Goal: Task Accomplishment & Management: Manage account settings

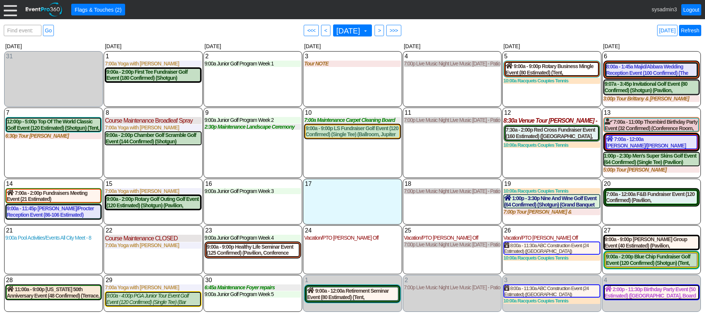
click at [689, 28] on link "Refresh" at bounding box center [690, 30] width 22 height 11
click at [691, 32] on link "Refresh" at bounding box center [690, 30] width 22 height 11
click at [10, 8] on div at bounding box center [10, 9] width 13 height 13
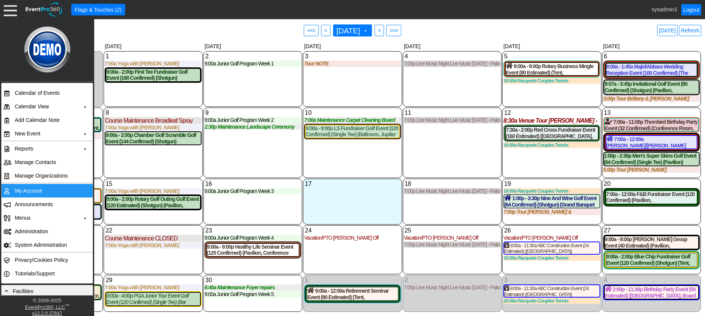
click at [23, 190] on td "My Account" at bounding box center [45, 191] width 67 height 14
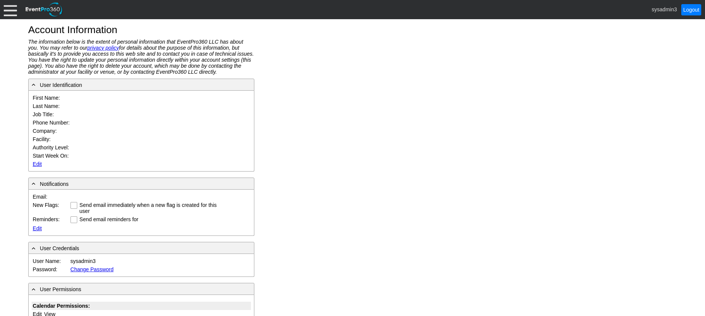
type input "System"
type input "Administrator"
type input "System Administrator"
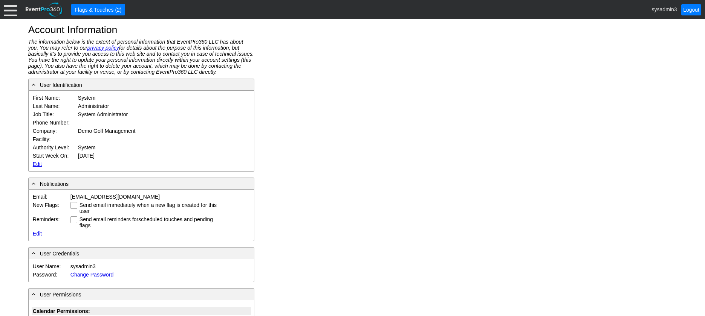
click at [33, 163] on link "Edit" at bounding box center [37, 164] width 9 height 6
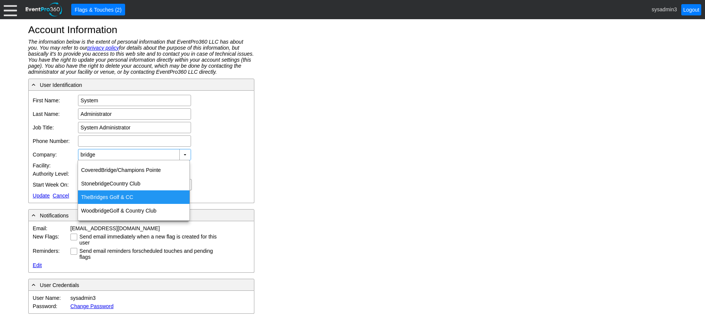
click at [121, 195] on div "The Bridge s Golf & CC" at bounding box center [133, 198] width 111 height 14
type input "The Bridges Golf & CC"
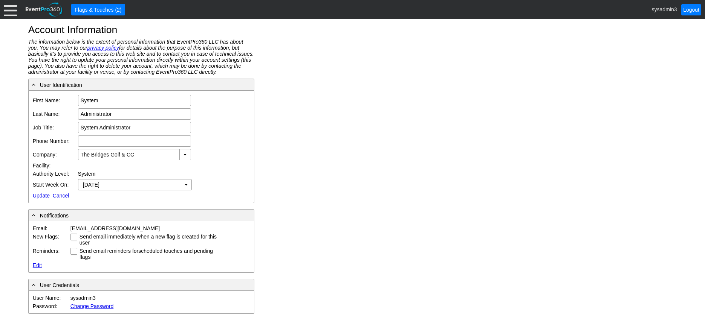
click at [43, 197] on link "Update" at bounding box center [41, 196] width 17 height 6
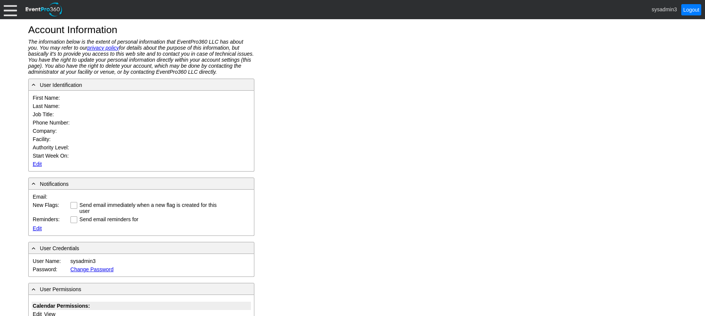
click at [3, 7] on div "sysadmin3 Logout" at bounding box center [352, 9] width 705 height 19
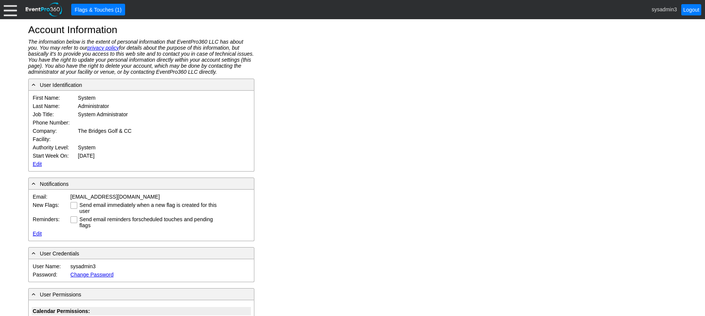
click at [9, 11] on div at bounding box center [10, 9] width 13 height 13
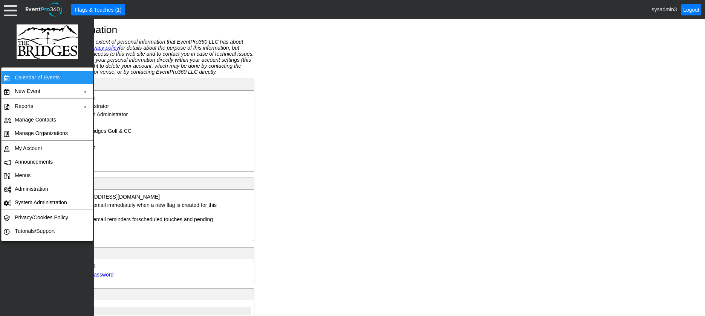
drag, startPoint x: 35, startPoint y: 77, endPoint x: 37, endPoint y: 73, distance: 4.6
click at [35, 77] on td "Calendar of Events" at bounding box center [45, 78] width 67 height 14
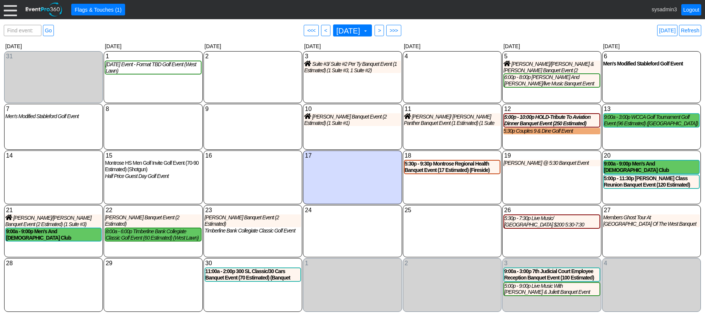
click at [131, 125] on div "8 [DATE]" at bounding box center [153, 127] width 99 height 46
click at [13, 8] on div at bounding box center [10, 9] width 13 height 13
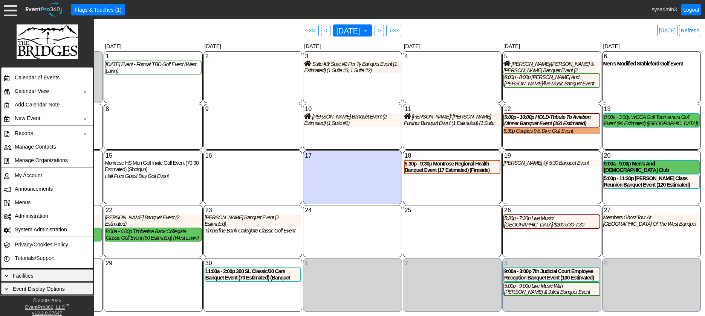
click at [159, 8] on div "● Flags & Touches (1)" at bounding box center [357, 10] width 572 height 12
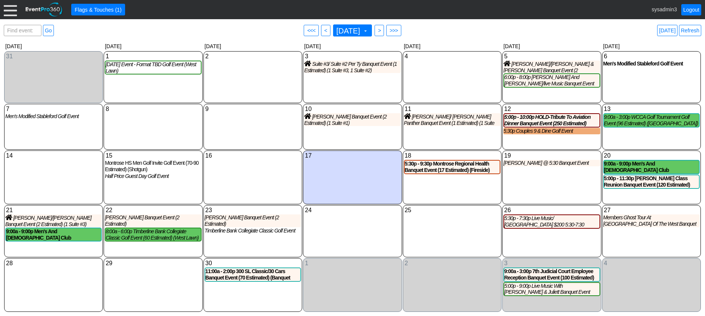
click at [11, 13] on div at bounding box center [10, 9] width 13 height 13
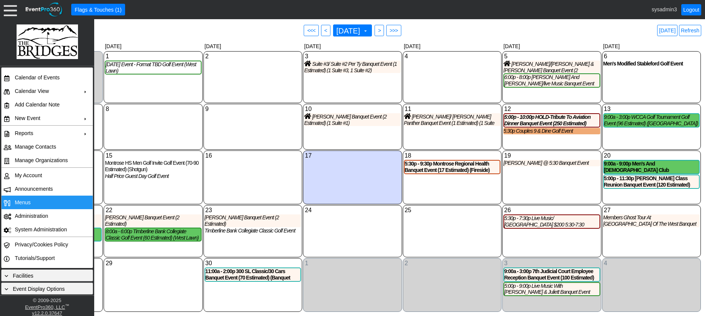
click at [25, 203] on span "Menus" at bounding box center [23, 203] width 16 height 6
click at [689, 27] on link "Refresh" at bounding box center [690, 30] width 22 height 11
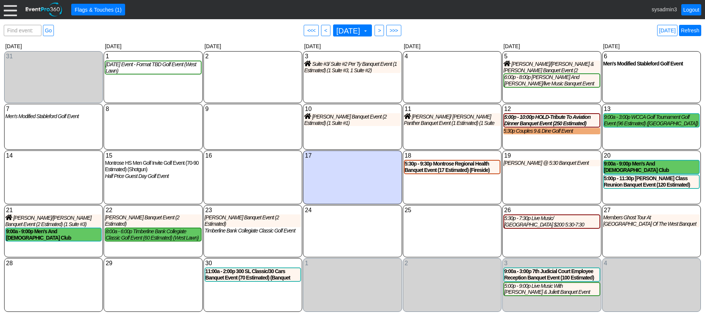
click at [697, 29] on link "Refresh" at bounding box center [690, 30] width 22 height 11
click at [692, 28] on link "Refresh" at bounding box center [690, 30] width 22 height 11
click at [8, 8] on div at bounding box center [10, 9] width 13 height 13
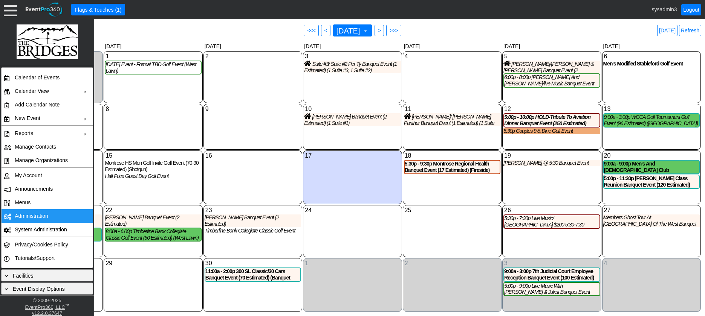
click at [26, 214] on td "Administration" at bounding box center [45, 216] width 67 height 14
click at [692, 27] on link "Refresh" at bounding box center [690, 30] width 22 height 11
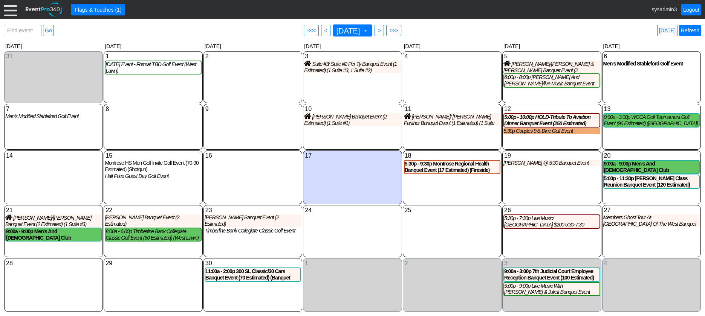
click at [688, 31] on link "Refresh" at bounding box center [690, 30] width 22 height 11
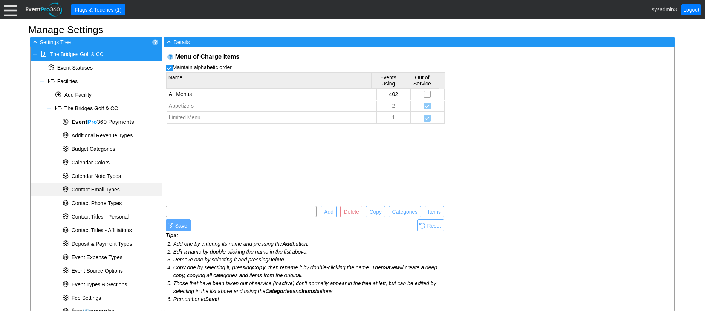
scroll to position [247, 0]
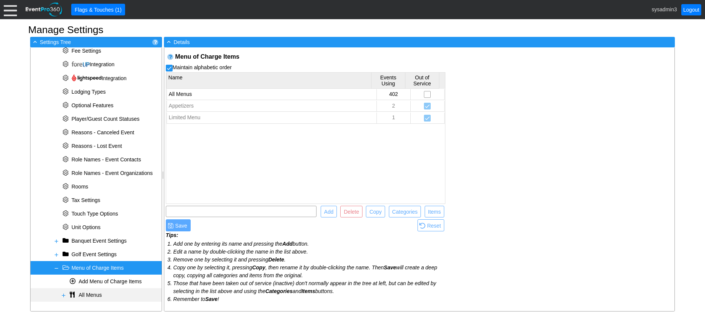
click at [63, 295] on span at bounding box center [64, 296] width 6 height 6
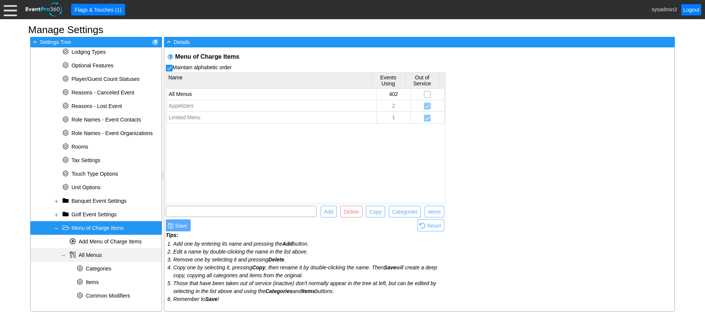
scroll to position [288, 0]
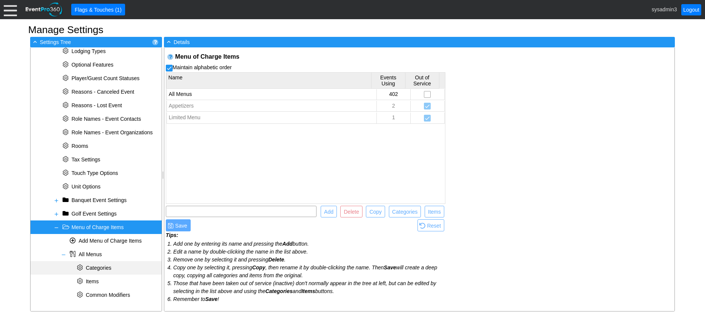
click at [104, 267] on span "Categories" at bounding box center [99, 268] width 26 height 6
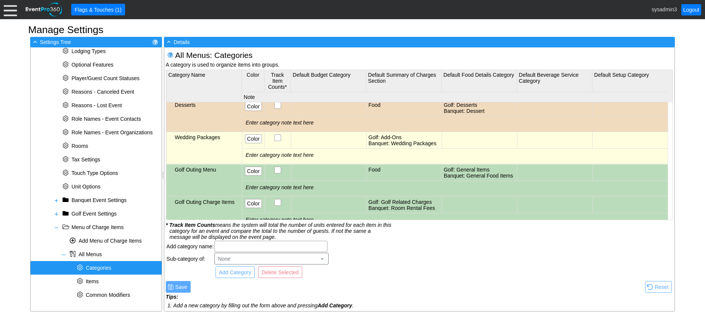
scroll to position [264, 0]
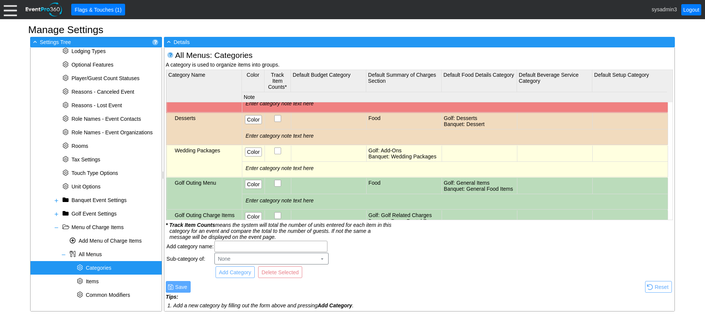
click at [105, 269] on span "Categories" at bounding box center [99, 268] width 26 height 6
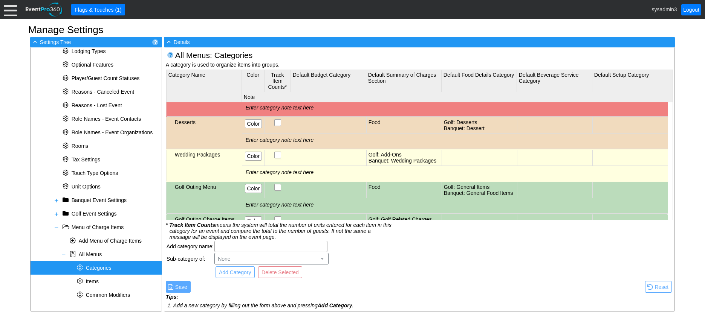
scroll to position [259, 0]
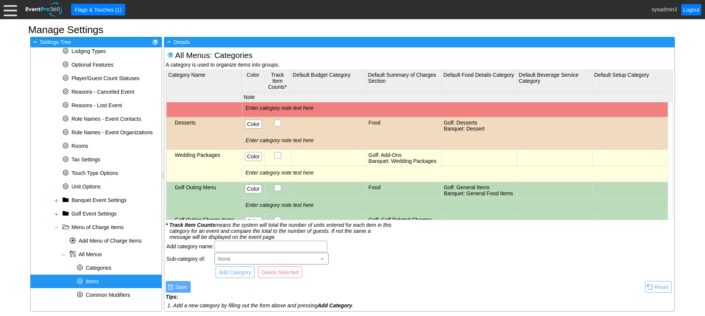
click at [92, 281] on span "Items" at bounding box center [92, 282] width 13 height 6
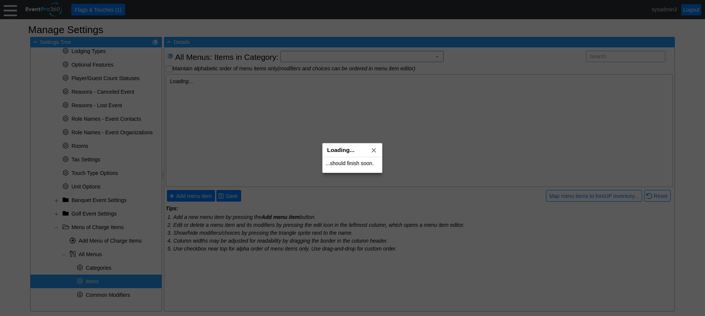
scroll to position [0, 0]
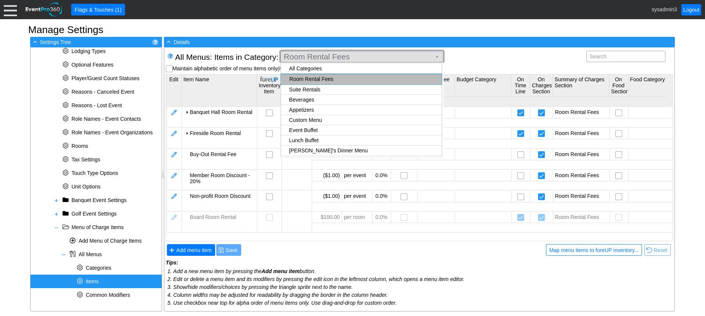
click at [380, 56] on span "Room Rental Fees" at bounding box center [357, 57] width 151 height 8
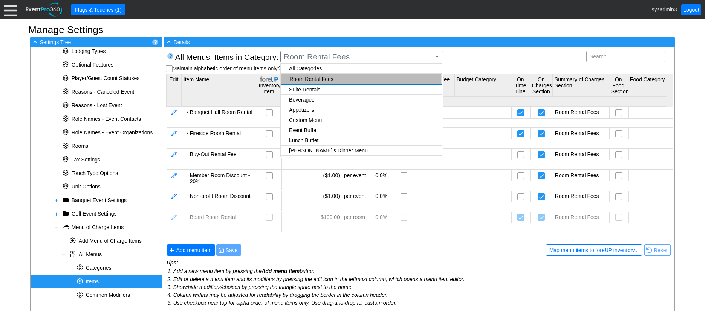
click at [472, 57] on div "All Menus : Items in Category: Room Rental Fees ▼ Search" at bounding box center [419, 57] width 492 height 13
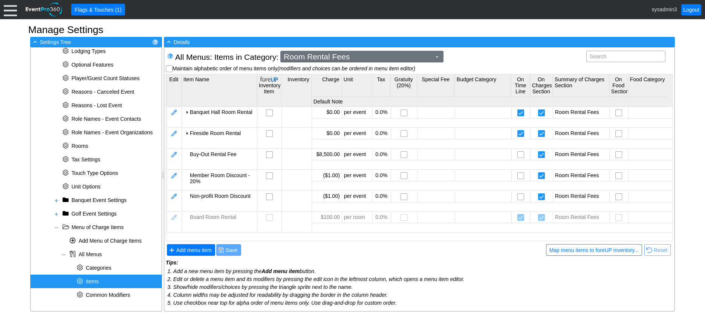
click at [364, 55] on span "Room Rental Fees" at bounding box center [357, 57] width 151 height 8
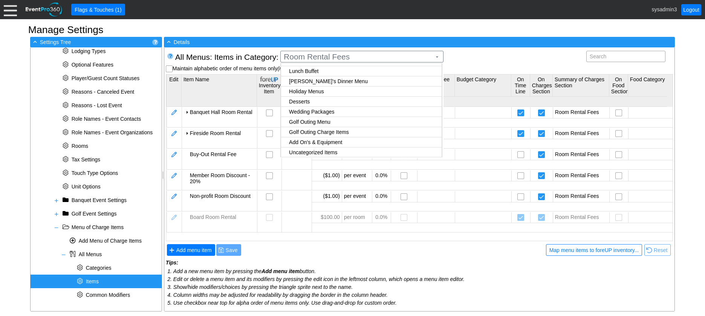
scroll to position [70, 0]
checkbox input "true"
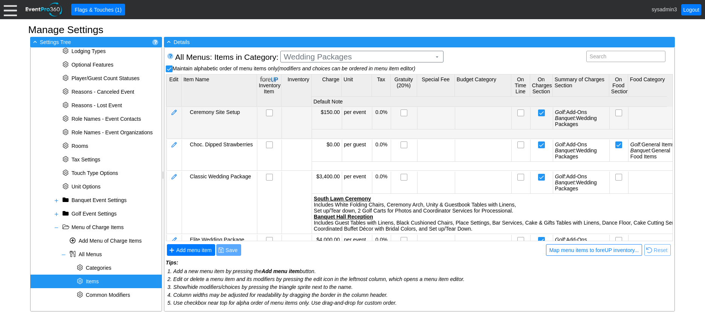
click at [329, 110] on body "Calendar of Events + New Event + Reports + Manage Contacts + Manage Organizatio…" at bounding box center [352, 158] width 705 height 316
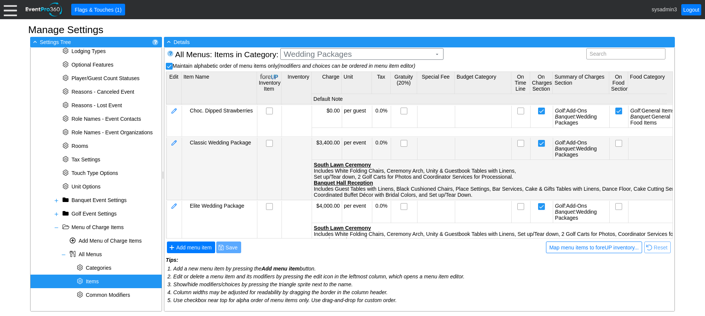
scroll to position [14, 0]
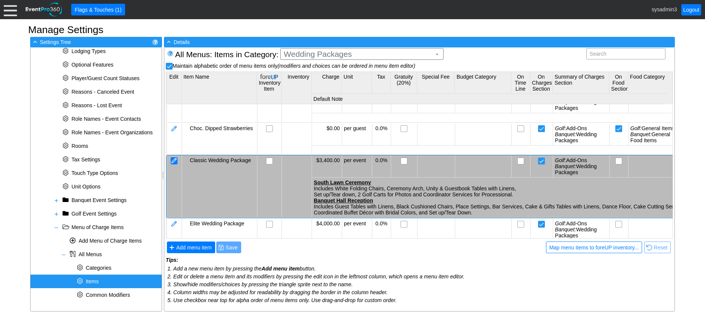
click at [174, 158] on div at bounding box center [174, 160] width 7 height 7
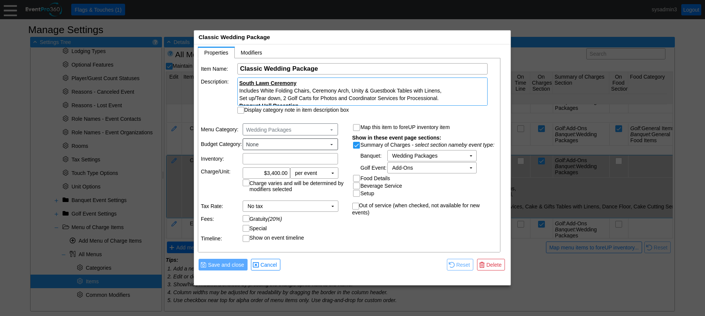
scroll to position [28, 0]
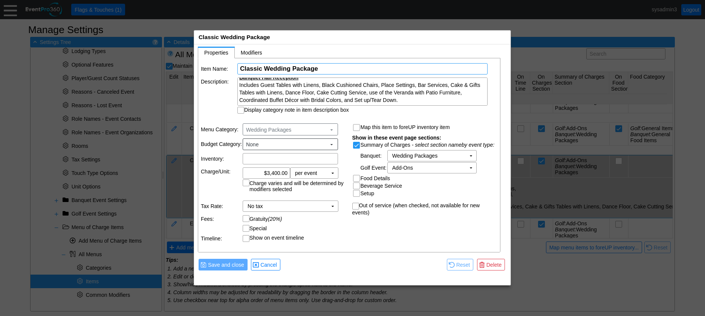
click at [319, 68] on input "Classic Wedding Package" at bounding box center [362, 69] width 245 height 11
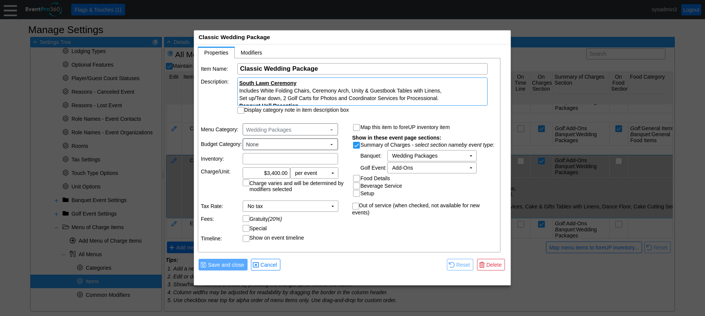
click at [297, 91] on div "South Lawn Ceremony Includes White Folding Chairs, Ceremony Arch, Unity & Guest…" at bounding box center [362, 92] width 250 height 28
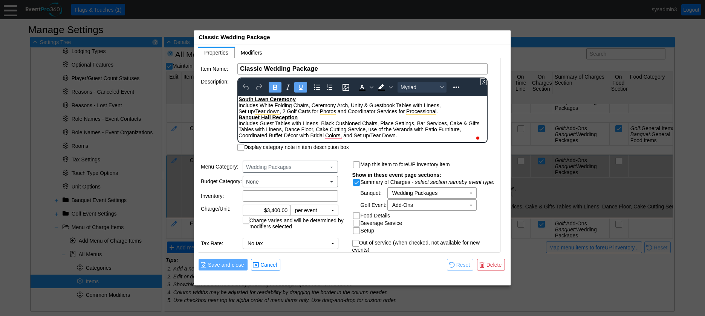
click at [244, 116] on u "Banquet Hall Reception" at bounding box center [267, 117] width 59 height 6
click at [578, 108] on div at bounding box center [352, 158] width 705 height 316
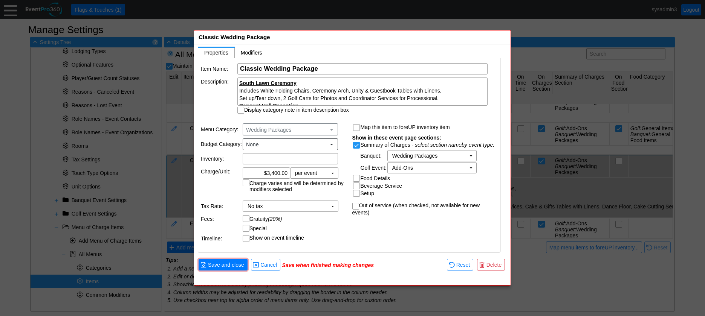
click at [241, 109] on input "Display category note in item description box" at bounding box center [242, 111] width 8 height 8
checkbox input "true"
click at [275, 172] on input "3400.00" at bounding box center [266, 173] width 42 height 11
type input "$3,400.00"
click at [385, 87] on div "South Lawn Ceremony Includes White Folding Chairs, Ceremony Arch, Unity & Guest…" at bounding box center [362, 105] width 246 height 53
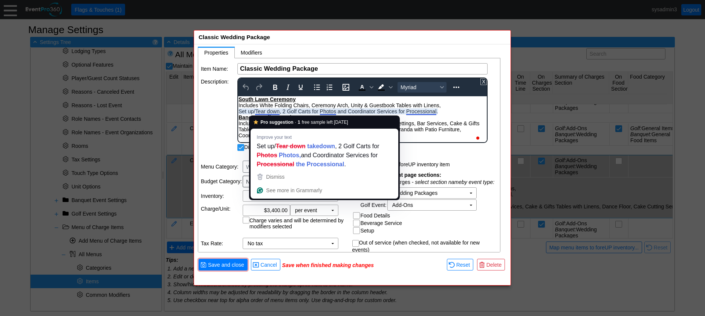
click at [452, 111] on div "South Lawn Ceremony Includes White Folding Chairs, Ceremony Arch, Unity & Guest…" at bounding box center [362, 117] width 248 height 42
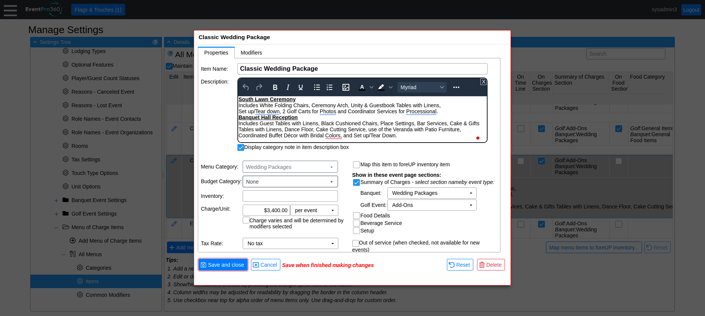
click at [239, 97] on u "South Lawn Ceremony" at bounding box center [266, 99] width 57 height 6
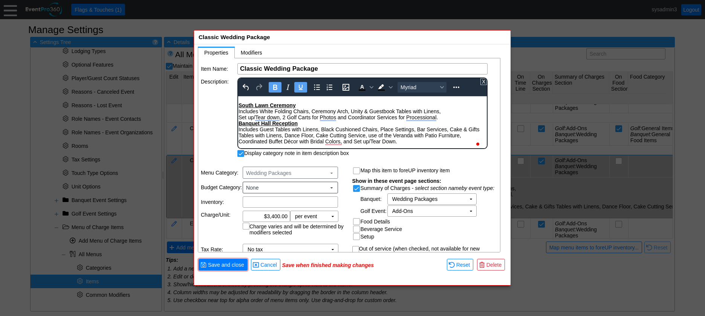
click at [251, 101] on div "To enrich screen reader interactions, please activate Accessibility in Grammarl…" at bounding box center [362, 99] width 248 height 6
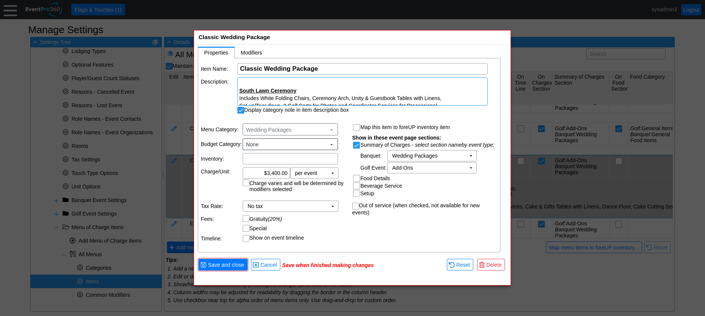
click at [216, 108] on td "Description:" at bounding box center [219, 96] width 36 height 36
click at [272, 267] on span "Cancel" at bounding box center [269, 265] width 20 height 8
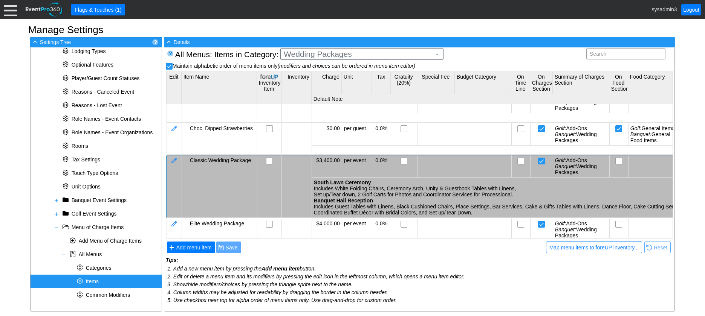
click at [95, 280] on span "Items" at bounding box center [92, 282] width 13 height 6
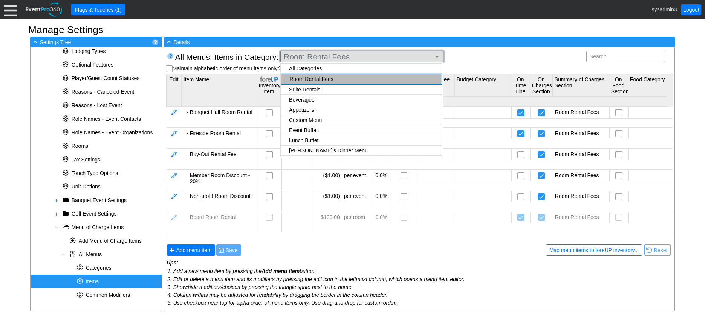
click at [347, 58] on span "Room Rental Fees" at bounding box center [357, 57] width 151 height 8
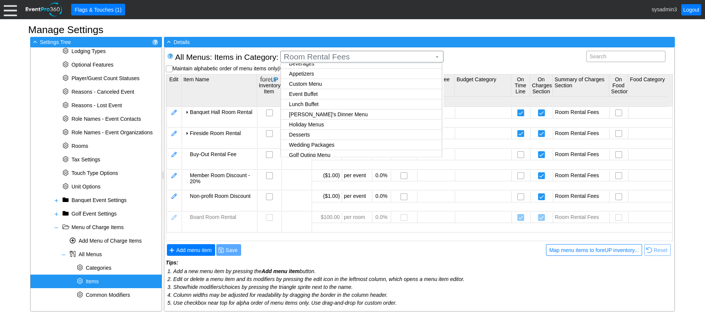
scroll to position [48, 0]
checkbox input "true"
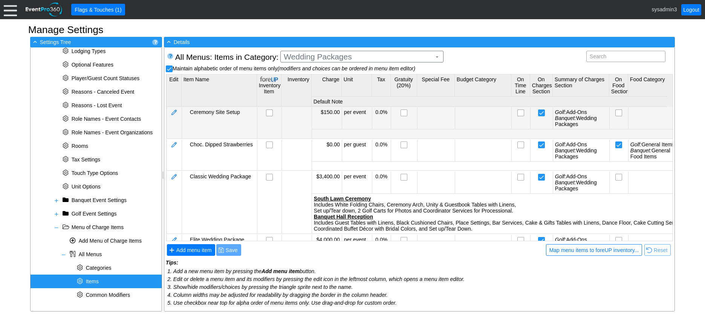
click at [296, 134] on body "Calendar of Events + New Event + Reports + Manage Contacts + Manage Organizatio…" at bounding box center [352, 158] width 705 height 316
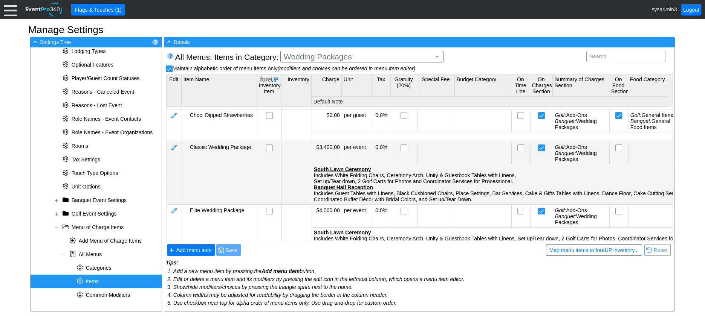
scroll to position [38, 0]
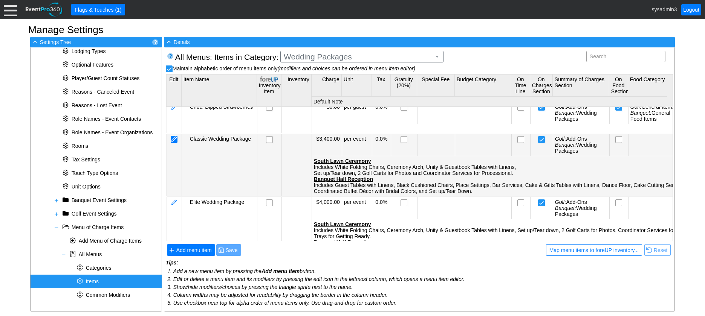
click at [175, 137] on div at bounding box center [174, 139] width 7 height 7
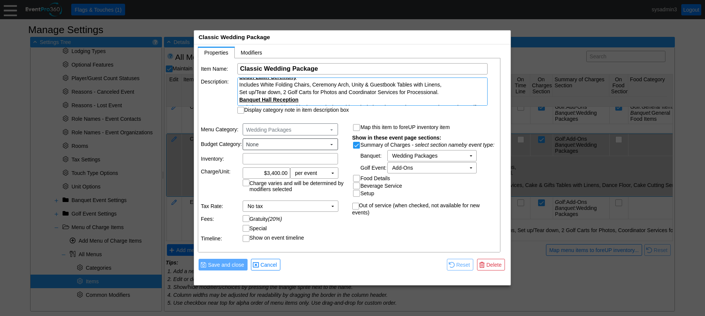
scroll to position [2, 0]
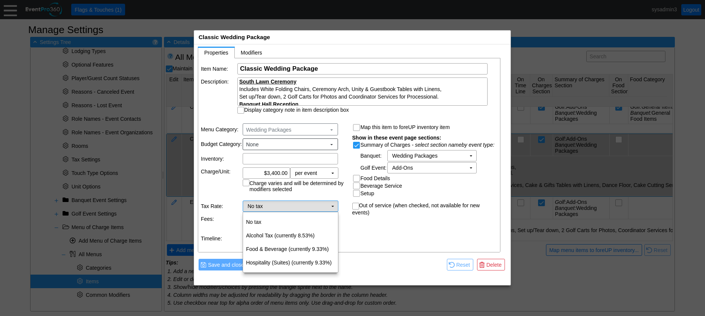
click at [333, 206] on td "▼" at bounding box center [332, 206] width 11 height 11
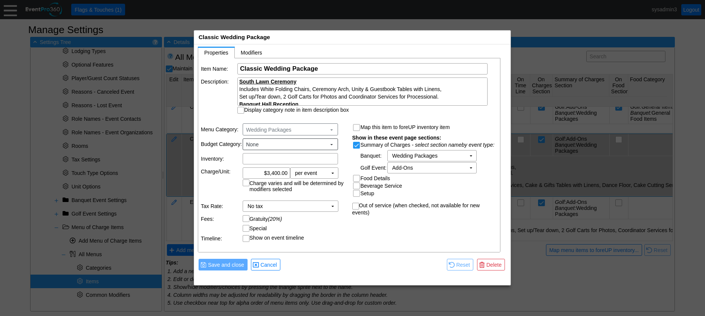
click at [373, 265] on td at bounding box center [363, 265] width 163 height 14
click at [332, 204] on td "▼" at bounding box center [332, 206] width 11 height 11
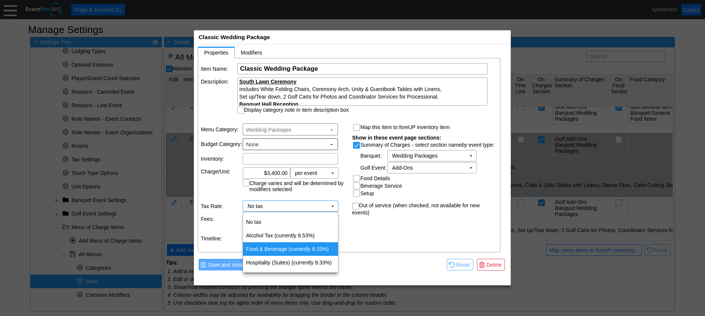
click at [304, 250] on td "Food & Beverage (currently 9.33%)" at bounding box center [290, 250] width 95 height 14
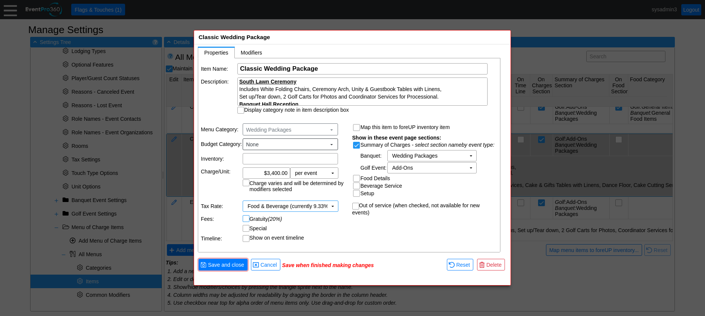
click at [247, 219] on input "Gratuity (20%)" at bounding box center [247, 220] width 8 height 8
checkbox input "false"
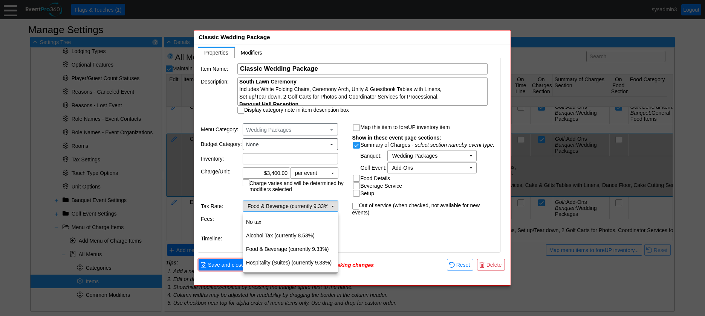
click at [335, 207] on td "▼" at bounding box center [332, 206] width 11 height 11
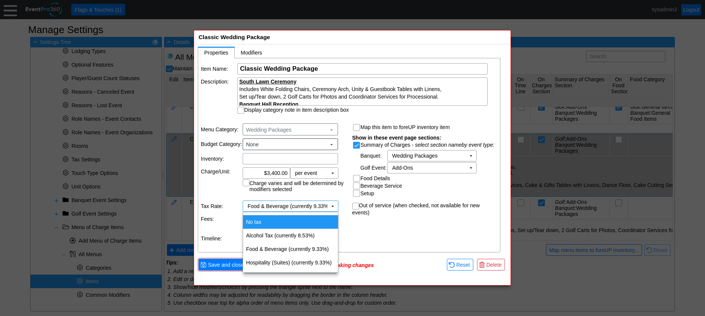
click at [353, 220] on table "Map this item to foreUP inventory item Show in these event page sections: Summa…" at bounding box center [424, 170] width 151 height 102
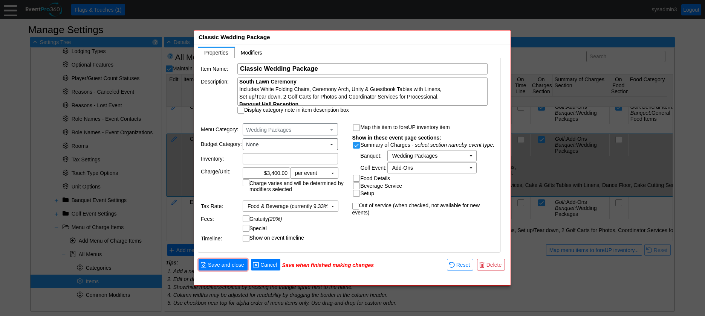
click at [276, 266] on span "Cancel" at bounding box center [269, 265] width 20 height 8
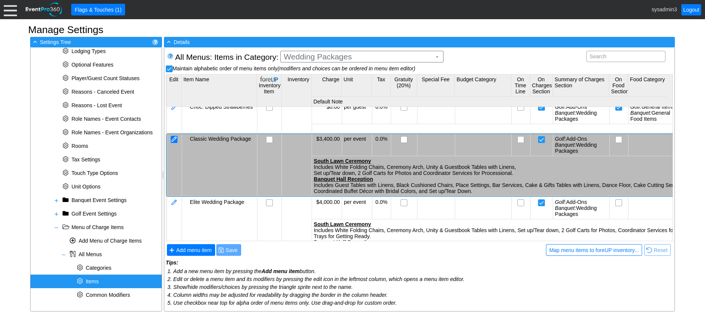
click at [175, 137] on div at bounding box center [174, 139] width 7 height 7
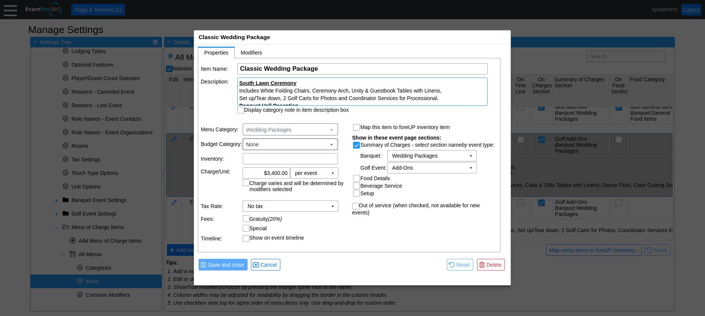
scroll to position [28, 0]
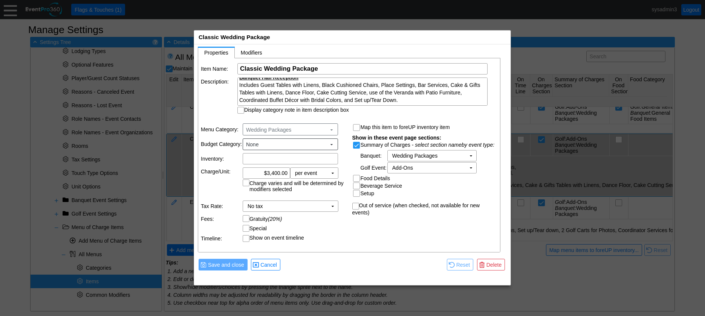
click at [357, 194] on input "Setup" at bounding box center [357, 195] width 8 height 8
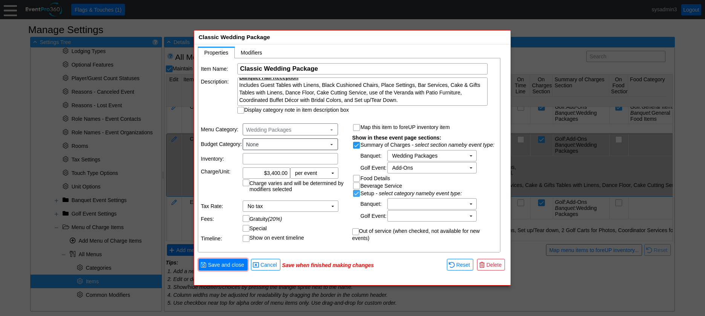
click at [357, 194] on input "Setup" at bounding box center [357, 195] width 8 height 8
checkbox input "false"
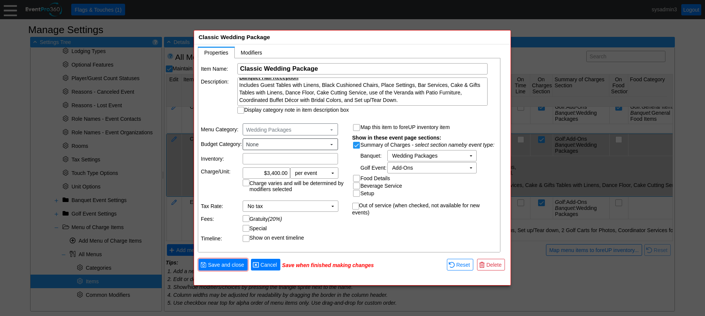
click at [270, 262] on span "Cancel" at bounding box center [269, 265] width 20 height 8
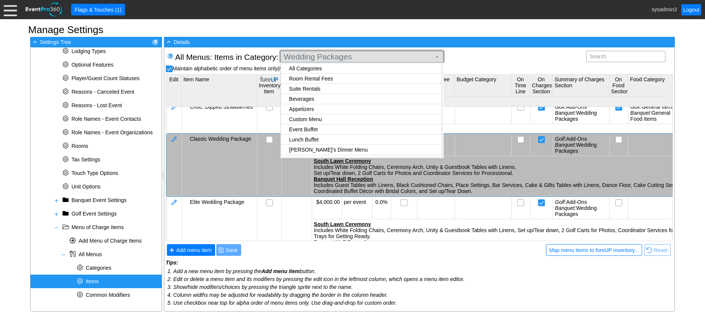
click at [368, 56] on span "Wedding Packages" at bounding box center [357, 57] width 151 height 8
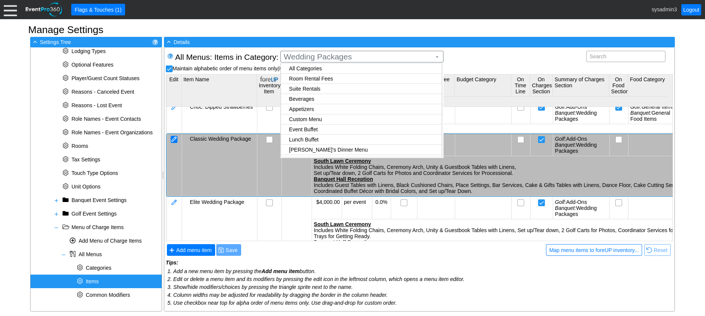
click at [175, 137] on div at bounding box center [174, 139] width 7 height 7
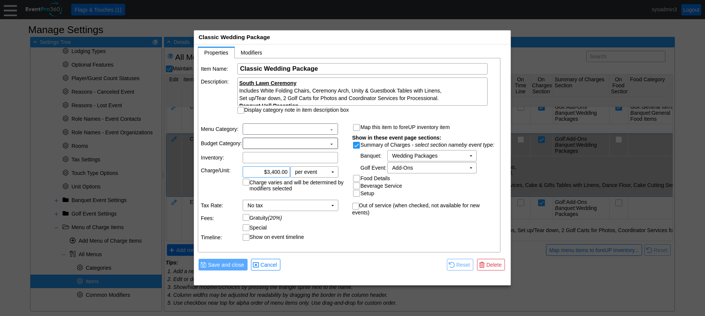
scroll to position [0, 0]
click at [274, 266] on span "Cancel" at bounding box center [269, 265] width 20 height 8
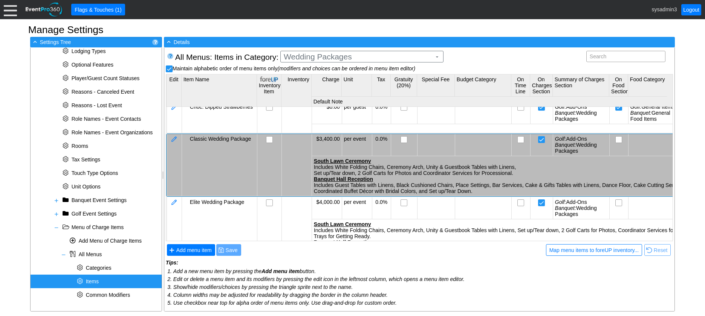
click at [105, 277] on div "* Items" at bounding box center [96, 282] width 131 height 14
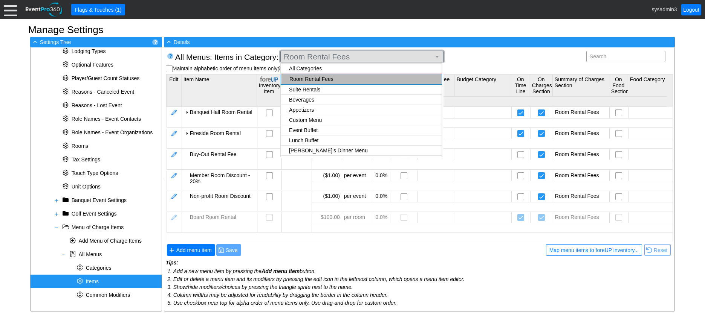
click at [392, 55] on span "Room Rental Fees" at bounding box center [357, 57] width 151 height 8
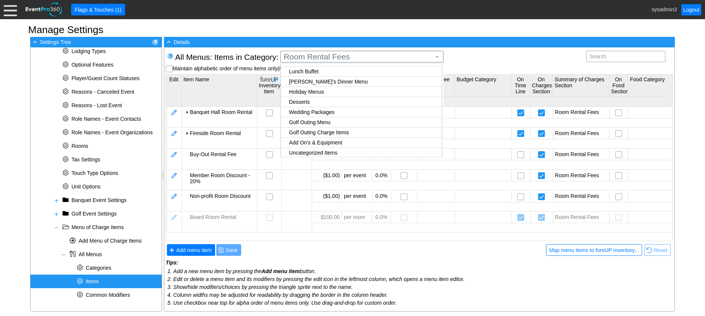
scroll to position [70, 0]
checkbox input "true"
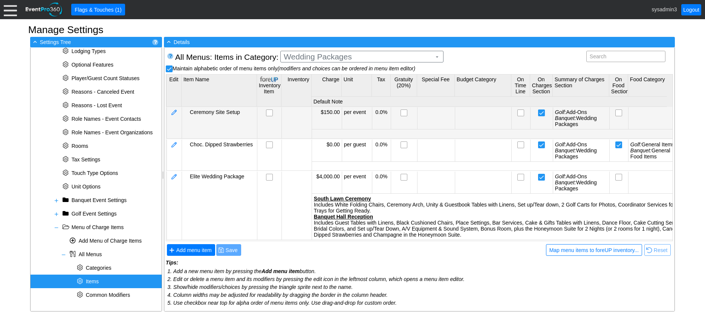
click at [332, 113] on body "Calendar of Events + New Event + Reports + Manage Contacts + Manage Organizatio…" at bounding box center [352, 158] width 705 height 316
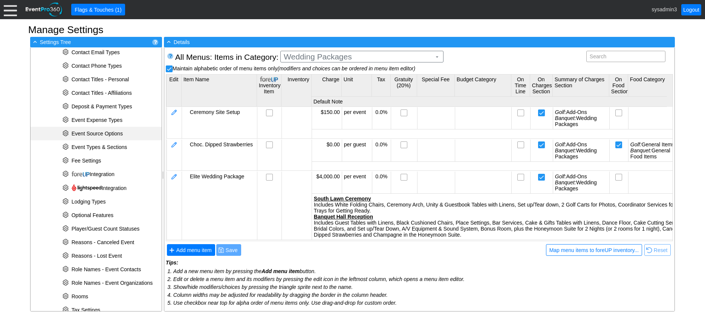
scroll to position [0, 0]
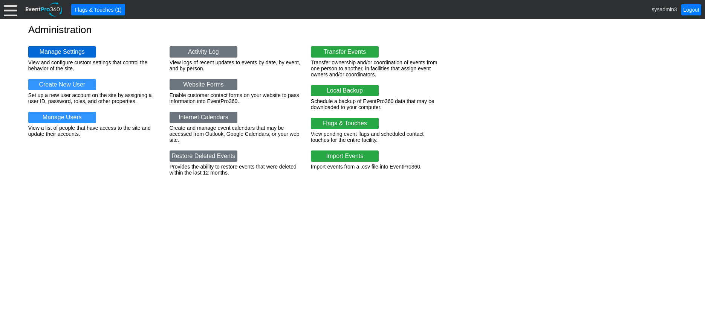
click at [63, 49] on link "Manage Settings" at bounding box center [62, 51] width 68 height 11
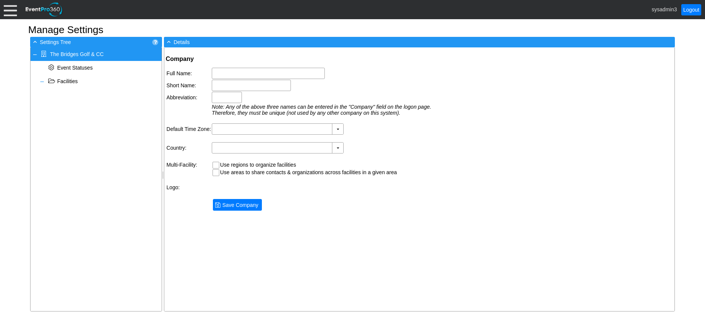
type input "The Bridges Golf & CC"
type input "The Bridges"
type input "TBGCC"
type input "(GMT-07:00) Mountain Time ([GEOGRAPHIC_DATA] & [GEOGRAPHIC_DATA])"
type input "[GEOGRAPHIC_DATA] (English)"
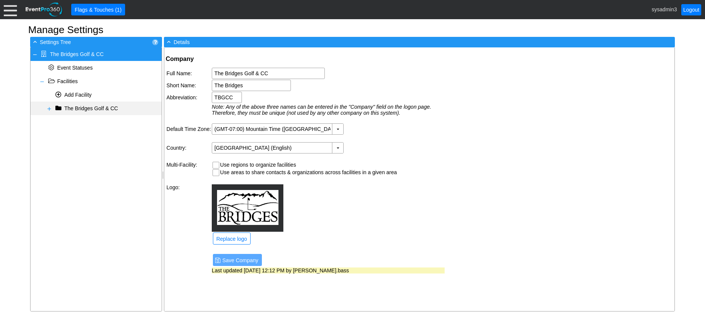
click at [49, 108] on span at bounding box center [49, 109] width 6 height 6
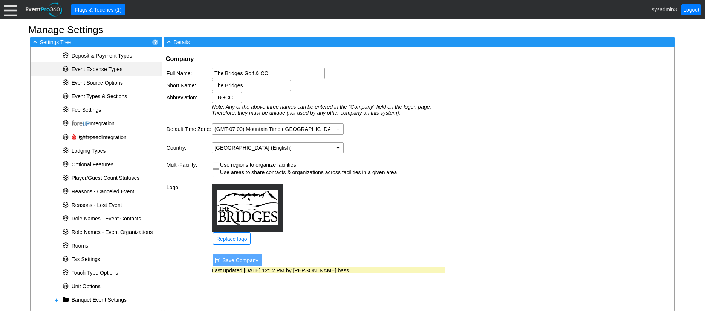
scroll to position [220, 0]
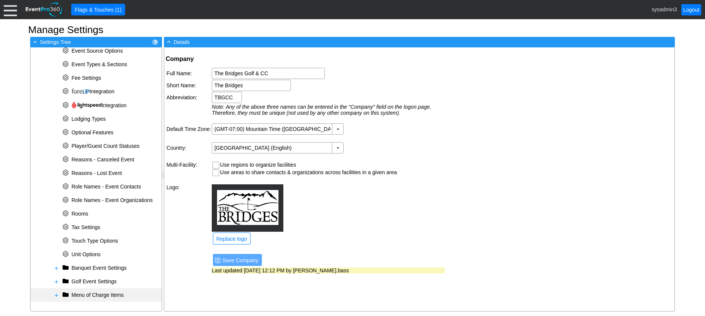
click at [55, 295] on span at bounding box center [56, 296] width 6 height 6
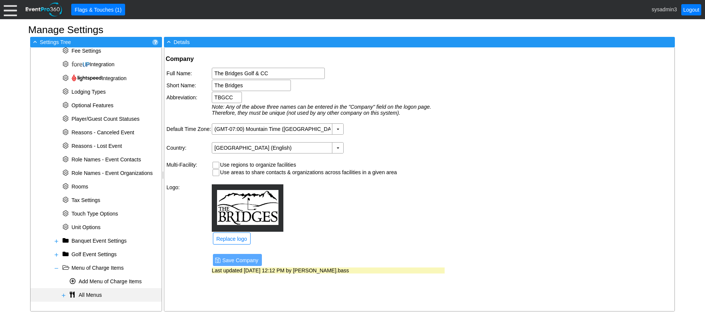
click at [63, 296] on span at bounding box center [64, 296] width 6 height 6
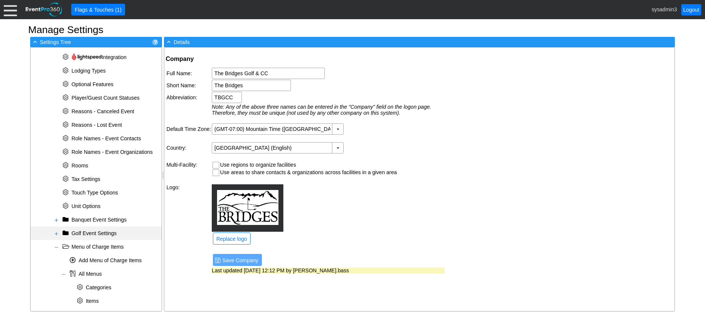
scroll to position [288, 0]
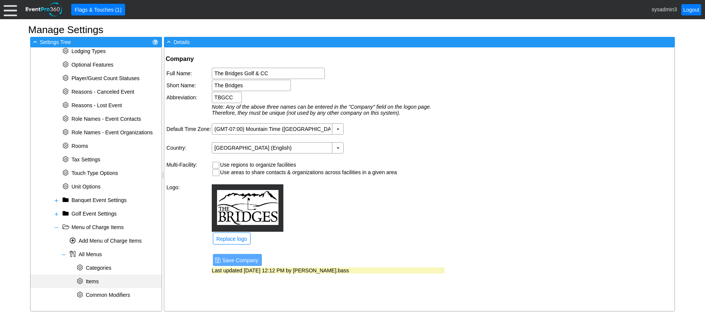
click at [100, 281] on div "* Items" at bounding box center [96, 282] width 131 height 14
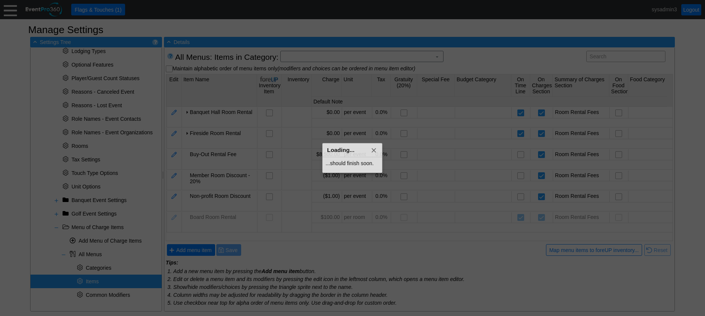
scroll to position [0, 0]
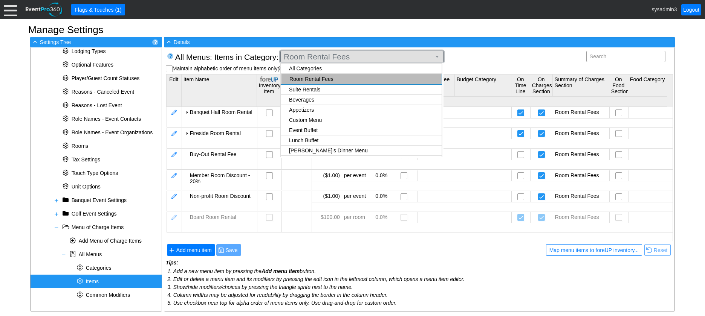
click at [411, 56] on span "Room Rental Fees" at bounding box center [357, 57] width 151 height 8
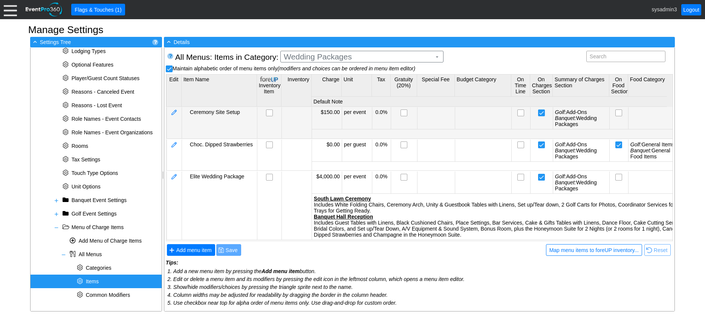
click at [326, 134] on body "Calendar of Events + New Event + Reports + Manage Contacts + Manage Organizatio…" at bounding box center [352, 158] width 705 height 316
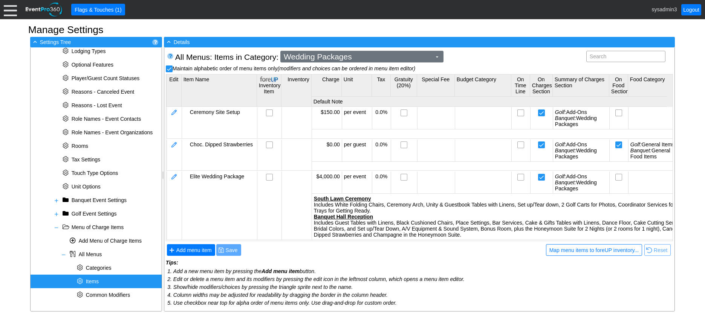
click at [348, 56] on span "Wedding Packages" at bounding box center [357, 57] width 151 height 8
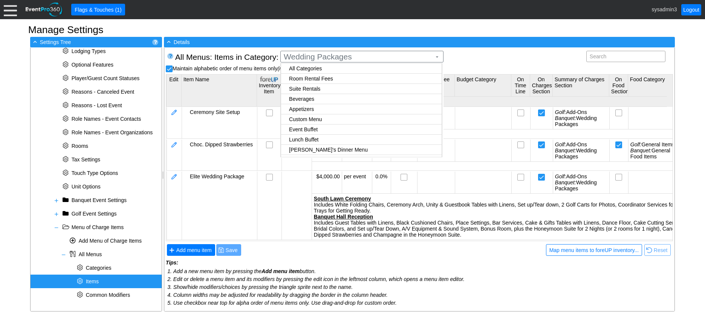
click at [316, 78] on body "Calendar of Events + New Event + Reports + Manage Contacts + Manage Organizatio…" at bounding box center [352, 158] width 705 height 316
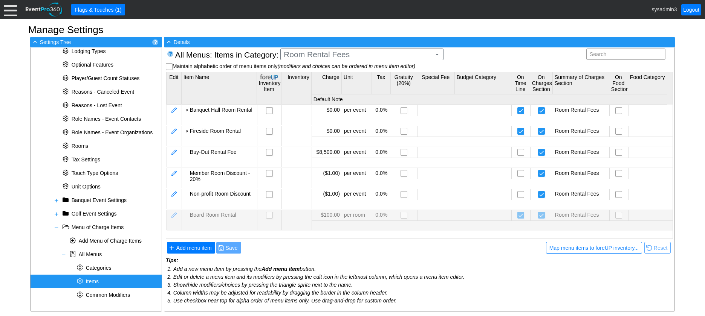
scroll to position [3, 0]
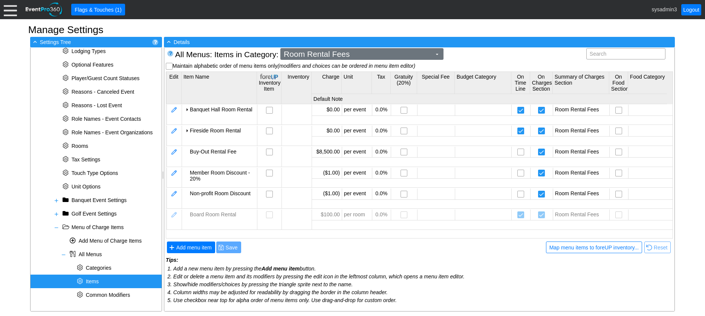
click at [365, 55] on span "Room Rental Fees" at bounding box center [357, 54] width 151 height 8
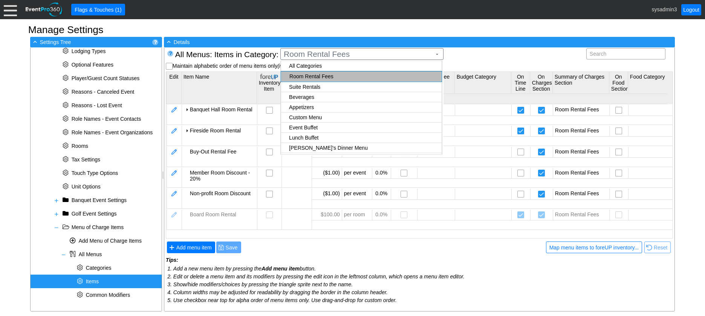
scroll to position [48, 0]
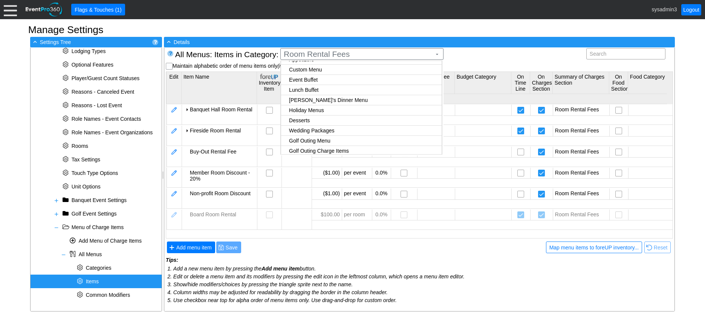
checkbox input "true"
click at [325, 129] on body "Calendar of Events + New Event + Reports + Manage Contacts + Manage Organizatio…" at bounding box center [352, 158] width 705 height 316
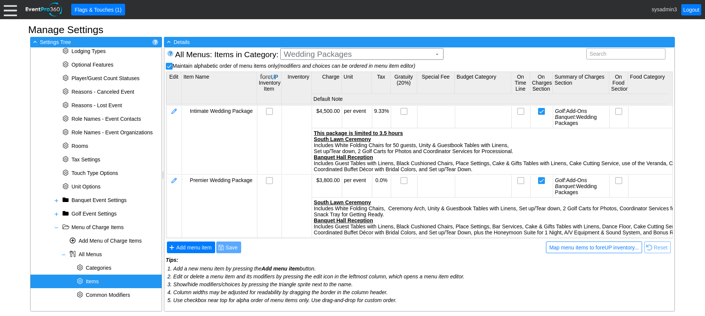
scroll to position [170, 0]
click at [190, 249] on span "Add menu item" at bounding box center [194, 248] width 38 height 8
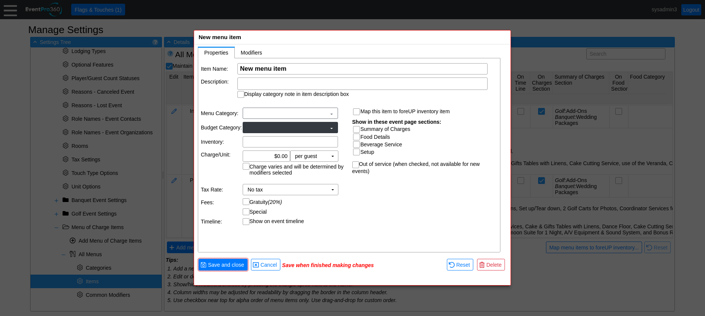
scroll to position [0, 0]
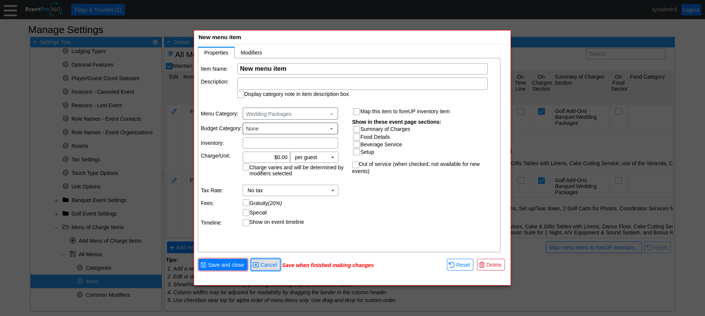
click at [260, 263] on span "Cancel" at bounding box center [269, 265] width 20 height 8
